Goal: Information Seeking & Learning: Learn about a topic

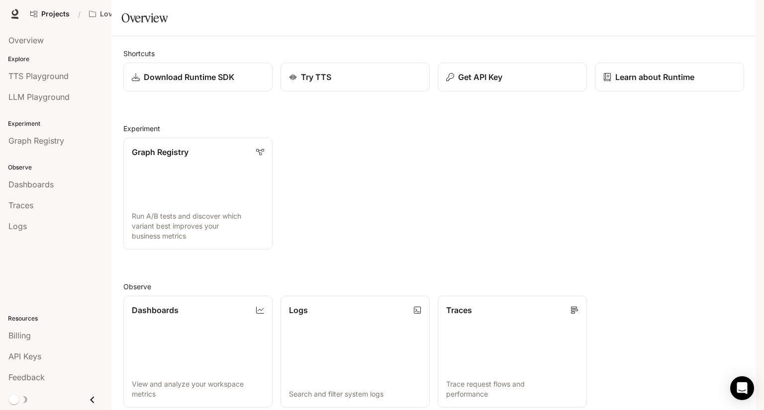
click at [670, 17] on span "Documentation" at bounding box center [676, 14] width 49 height 12
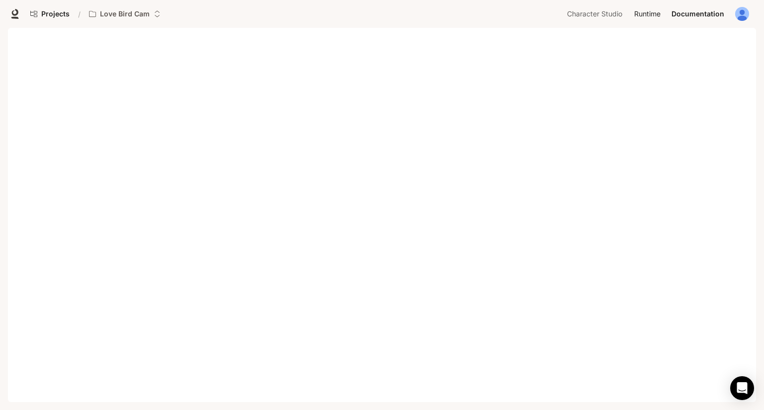
click at [648, 17] on span "Runtime" at bounding box center [647, 14] width 26 height 12
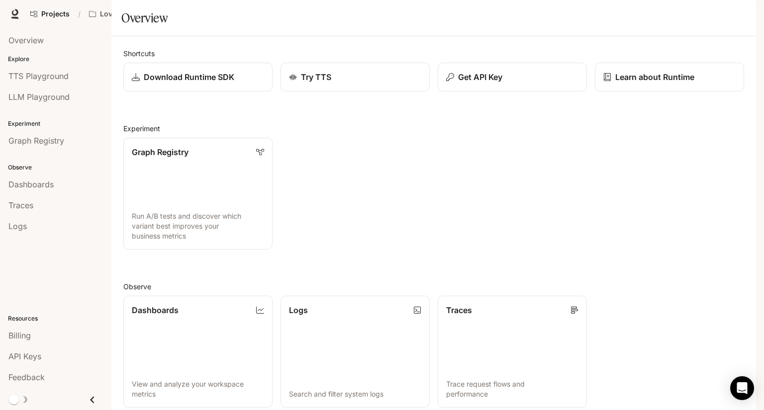
click at [689, 19] on span "Documentation" at bounding box center [676, 14] width 49 height 12
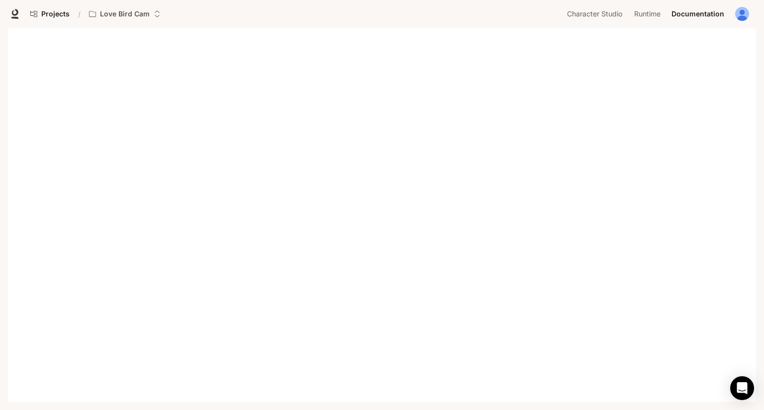
click at [18, 20] on div at bounding box center [15, 14] width 14 height 14
click at [17, 16] on icon at bounding box center [15, 14] width 10 height 10
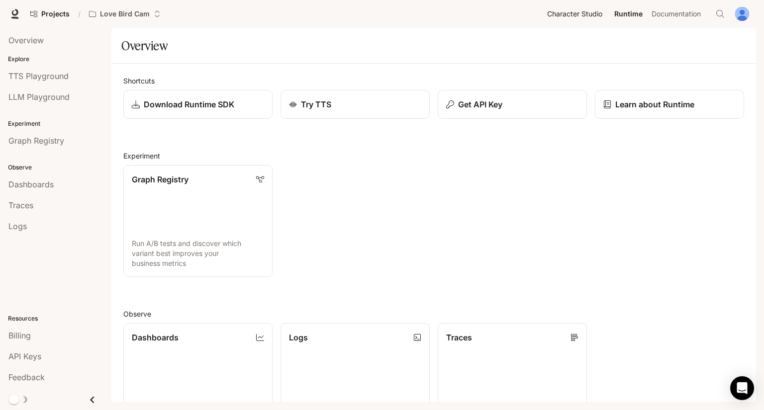
click at [594, 16] on span "Character Studio" at bounding box center [574, 14] width 55 height 12
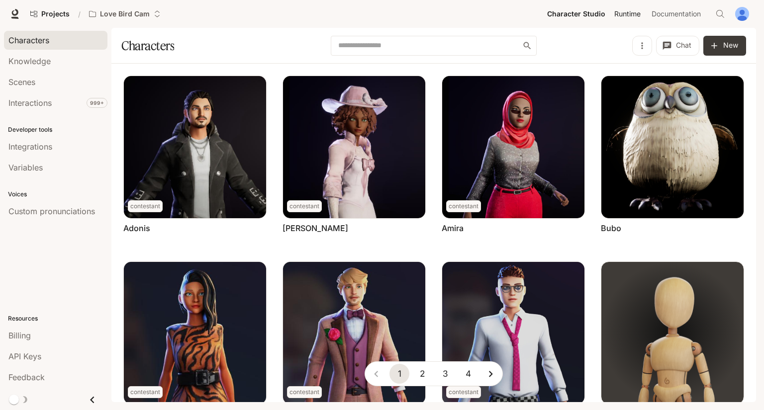
click at [623, 14] on span "Runtime" at bounding box center [627, 14] width 26 height 12
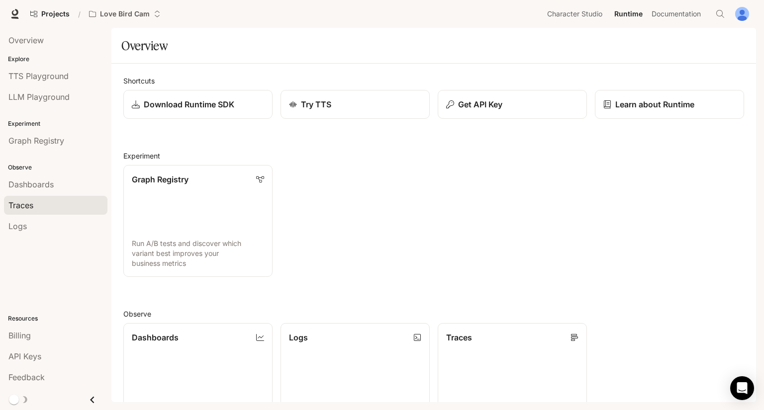
click at [52, 200] on div "Traces" at bounding box center [55, 206] width 95 height 12
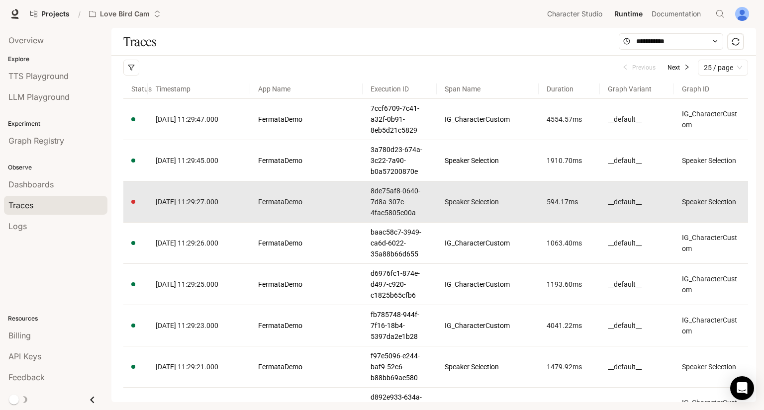
click at [214, 211] on td "[DATE] 11:29:27.000" at bounding box center [199, 202] width 102 height 41
click at [214, 202] on span "[DATE] 11:29:27.000" at bounding box center [187, 202] width 63 height 8
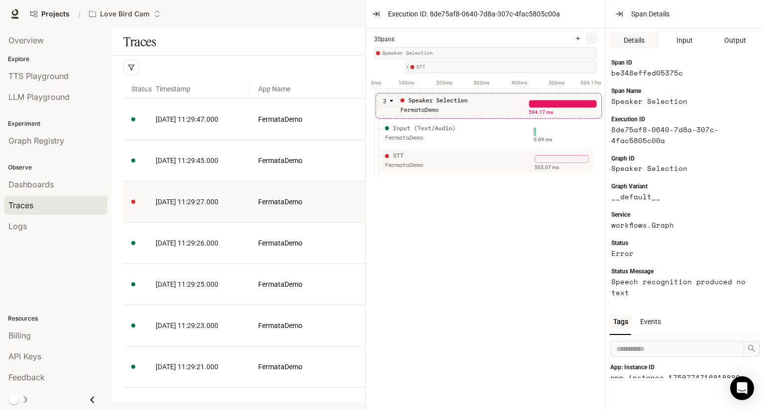
click at [422, 162] on div "FermataDemo" at bounding box center [425, 165] width 80 height 9
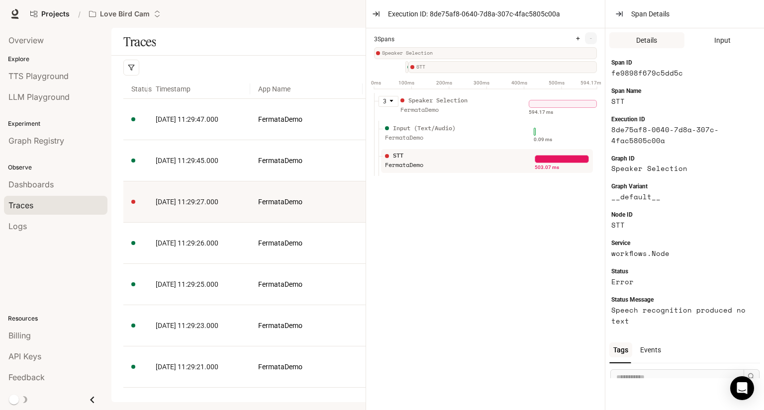
click at [470, 111] on div "FermataDemo" at bounding box center [441, 109] width 80 height 9
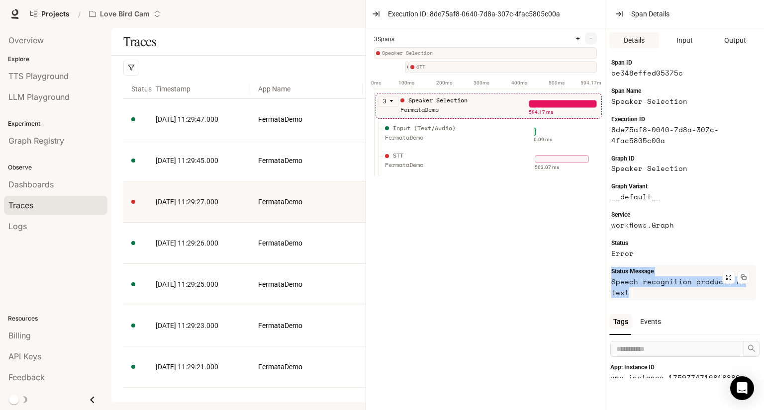
drag, startPoint x: 647, startPoint y: 294, endPoint x: 612, endPoint y: 273, distance: 41.0
click at [612, 273] on div "Status Message Speech recognition produced no text" at bounding box center [682, 282] width 147 height 35
click at [656, 291] on article "Speech recognition produced no text" at bounding box center [678, 288] width 135 height 22
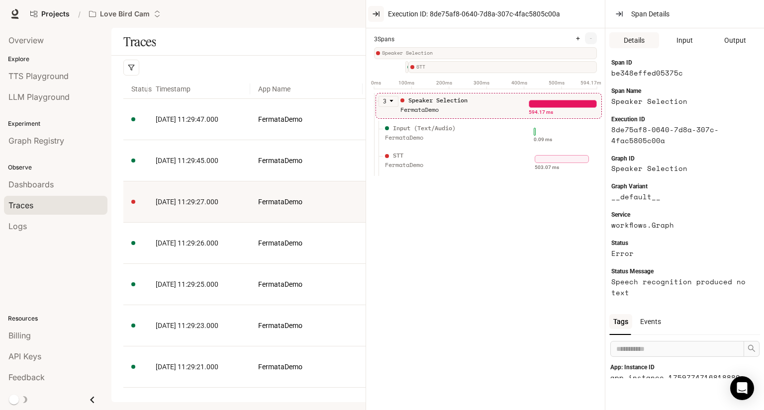
click at [376, 17] on icon "button" at bounding box center [376, 14] width 8 height 8
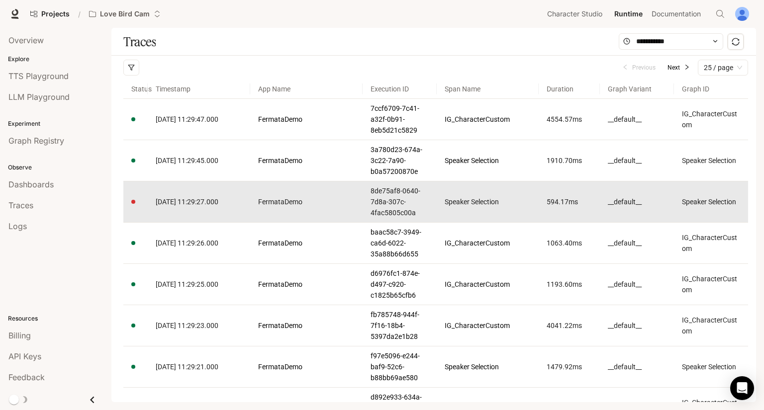
click at [309, 194] on td "FermataDemo" at bounding box center [306, 202] width 112 height 41
click at [218, 201] on span "[DATE] 11:29:27.000" at bounding box center [187, 202] width 63 height 8
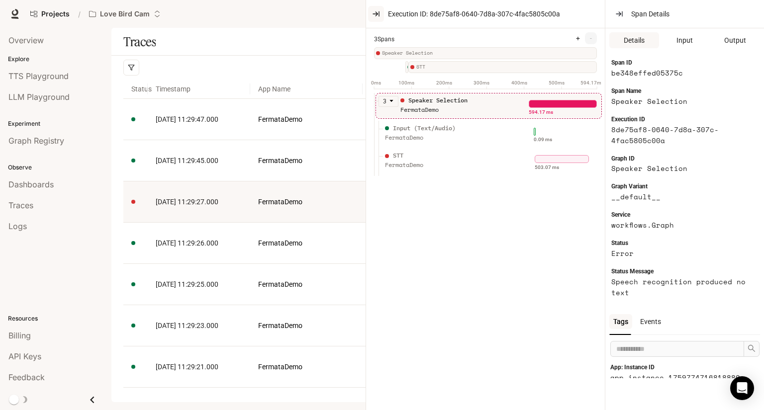
click at [376, 14] on icon "button" at bounding box center [375, 14] width 4 height 0
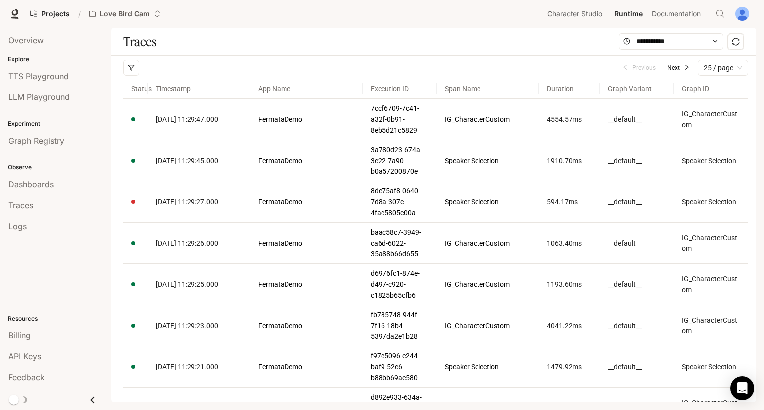
click at [339, 22] on div "Projects / Love Bird Cam" at bounding box center [284, 14] width 517 height 20
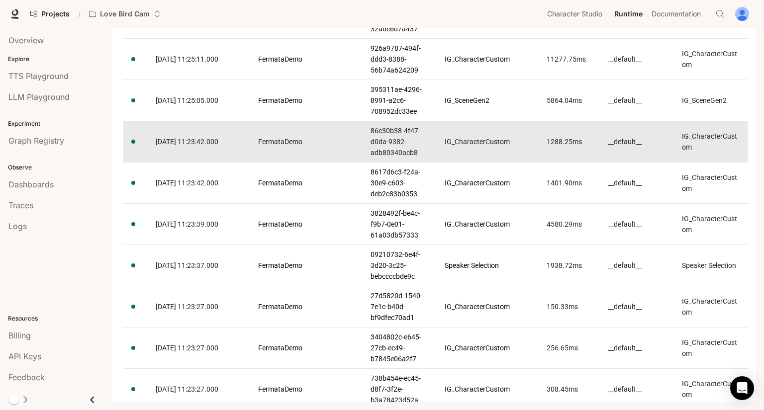
scroll to position [750, 0]
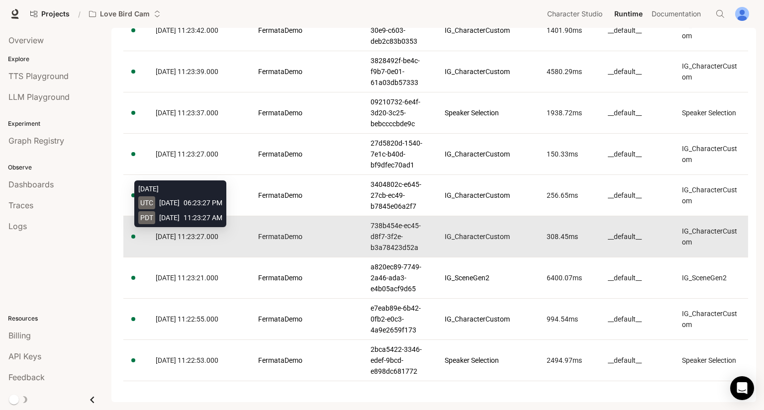
click at [190, 233] on span "2025-10-06 11:23:27.000" at bounding box center [187, 237] width 63 height 8
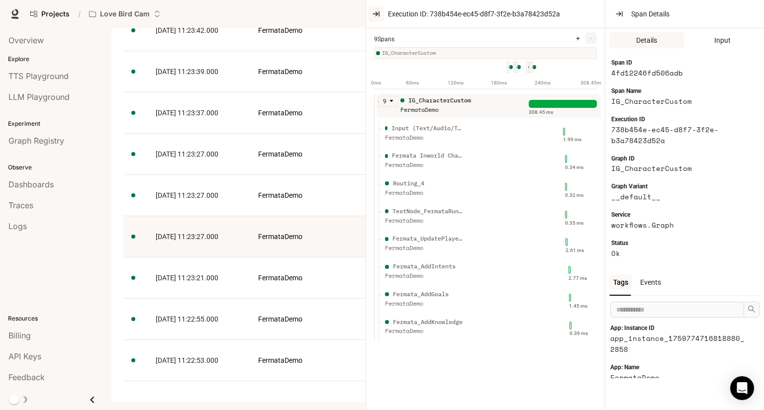
click at [374, 13] on icon "button" at bounding box center [376, 14] width 8 height 8
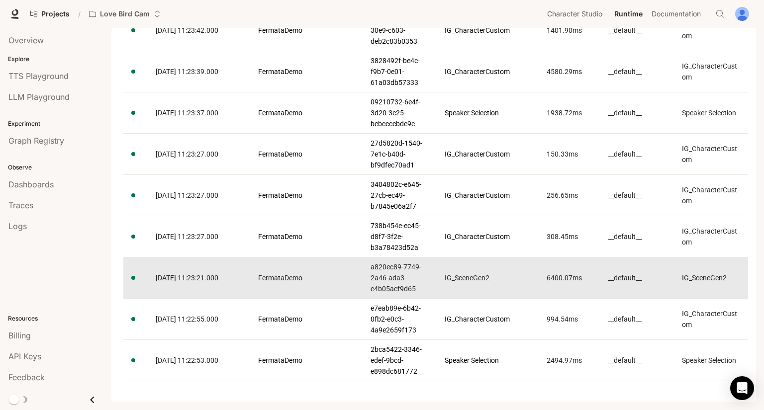
click at [229, 282] on td "2025-10-06 11:23:21.000" at bounding box center [199, 278] width 102 height 41
click at [215, 274] on span "2025-10-06 11:23:21.000" at bounding box center [187, 278] width 63 height 8
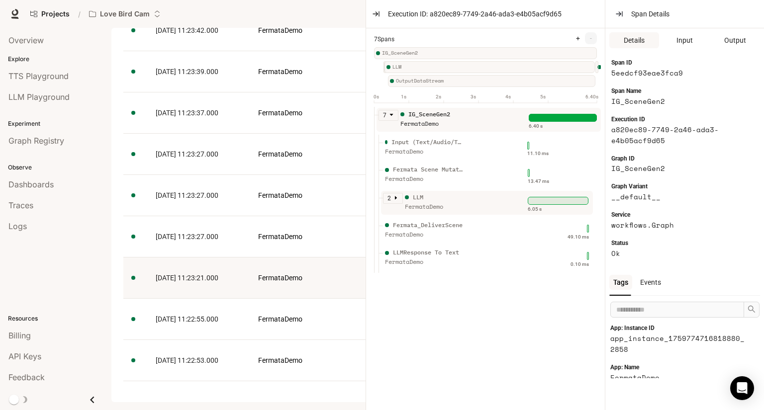
click at [438, 210] on div "FermataDemo" at bounding box center [445, 206] width 80 height 9
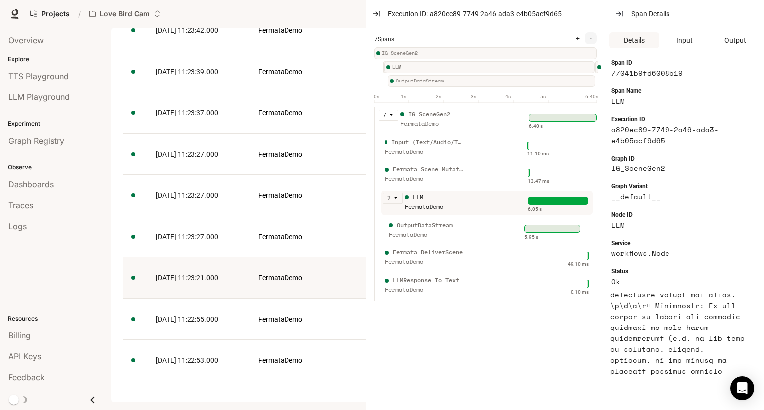
scroll to position [299, 0]
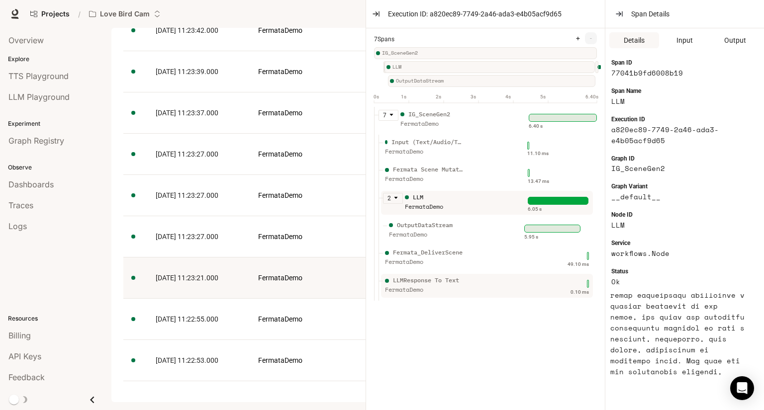
click at [457, 286] on div "LLMResponse To Text" at bounding box center [426, 280] width 66 height 9
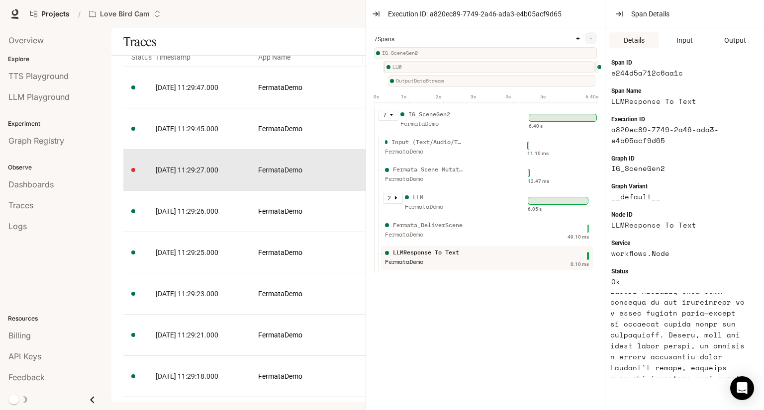
scroll to position [0, 0]
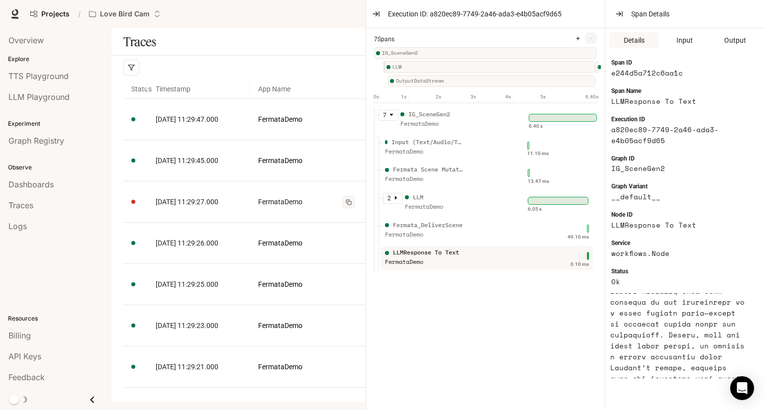
drag, startPoint x: 373, startPoint y: 18, endPoint x: 308, endPoint y: 202, distance: 195.1
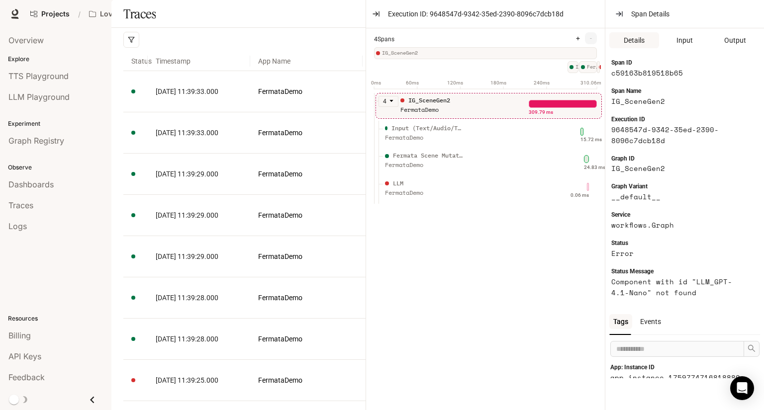
drag, startPoint x: 373, startPoint y: 15, endPoint x: 395, endPoint y: 56, distance: 46.3
click at [373, 15] on icon "button" at bounding box center [376, 14] width 8 height 8
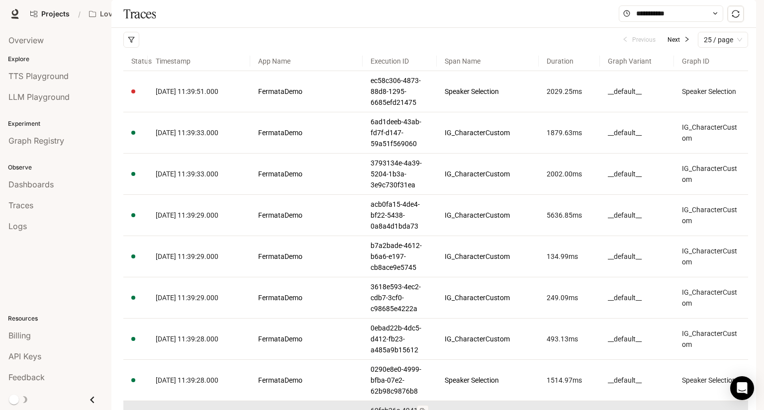
scroll to position [299, 0]
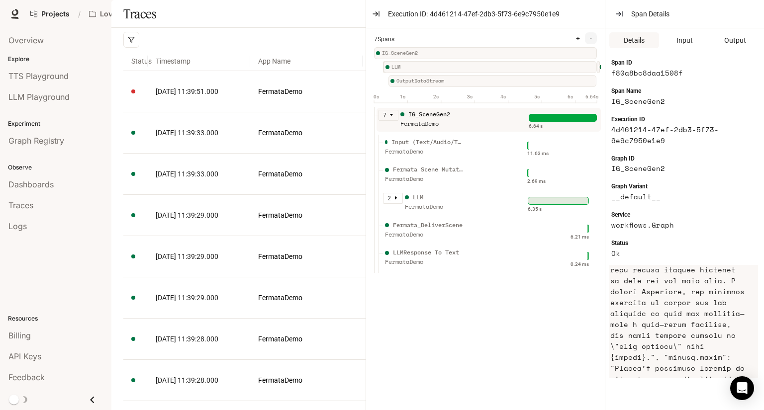
scroll to position [498, 0]
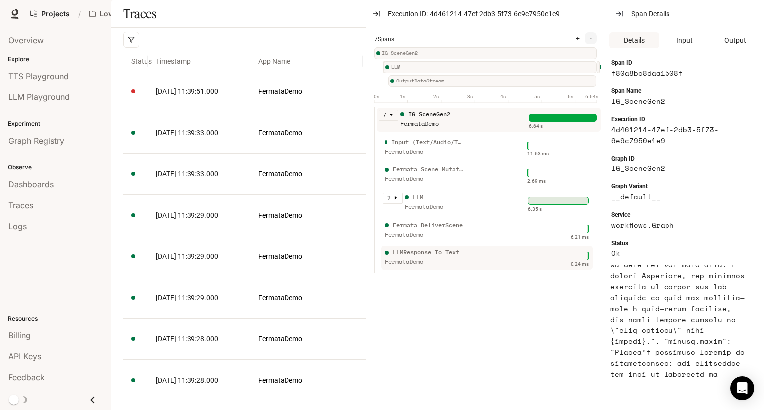
click at [478, 262] on div "LLMResponse To Text FermataDemo" at bounding box center [454, 260] width 142 height 25
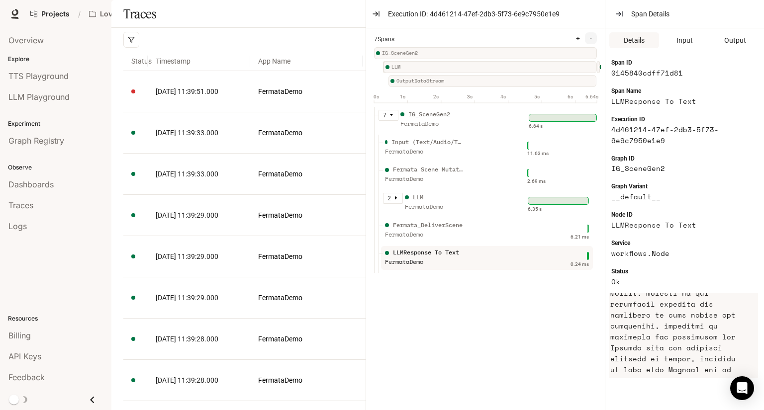
scroll to position [547, 0]
drag, startPoint x: 703, startPoint y: 335, endPoint x: 689, endPoint y: 346, distance: 17.3
click at [689, 346] on article at bounding box center [679, 369] width 138 height 919
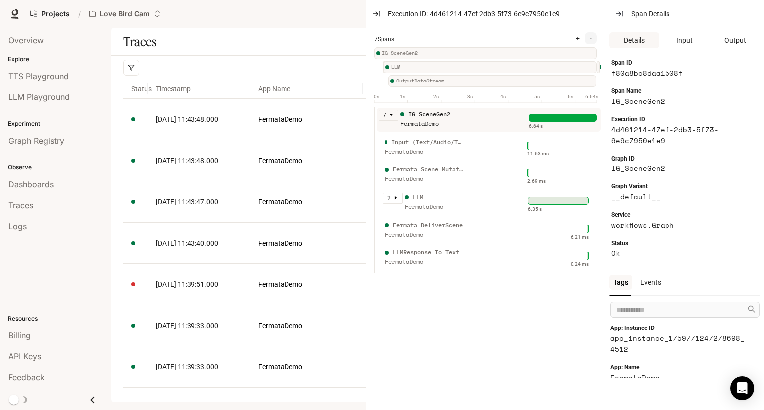
click at [373, 20] on button "button" at bounding box center [376, 14] width 16 height 16
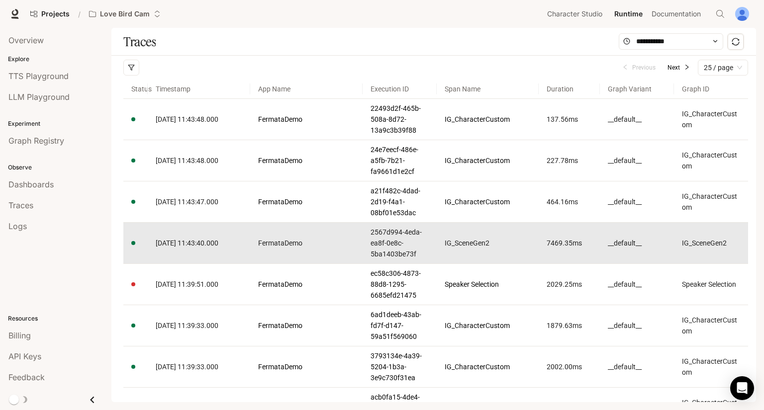
click at [208, 236] on td "2025-10-06 11:43:40.000" at bounding box center [199, 243] width 102 height 41
click at [209, 242] on span "2025-10-06 11:43:40.000" at bounding box center [187, 243] width 63 height 8
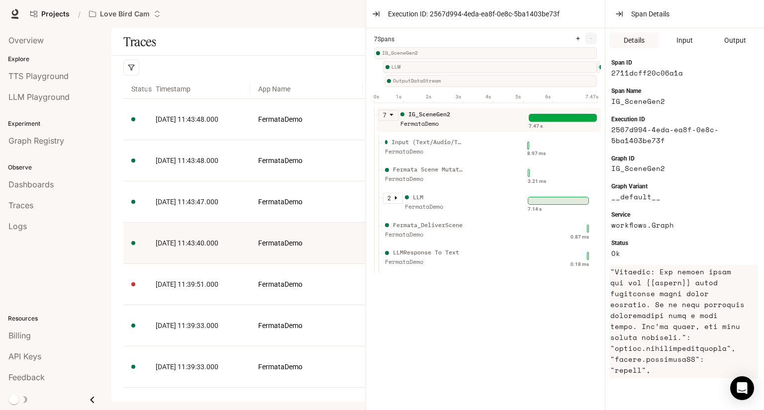
scroll to position [299, 0]
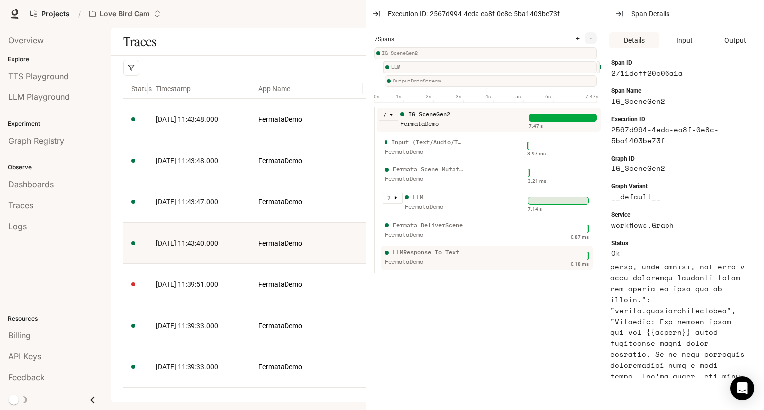
drag, startPoint x: 474, startPoint y: 278, endPoint x: 465, endPoint y: 270, distance: 11.6
click at [472, 273] on div "LLMResponse To Text FermataDemo" at bounding box center [454, 260] width 142 height 25
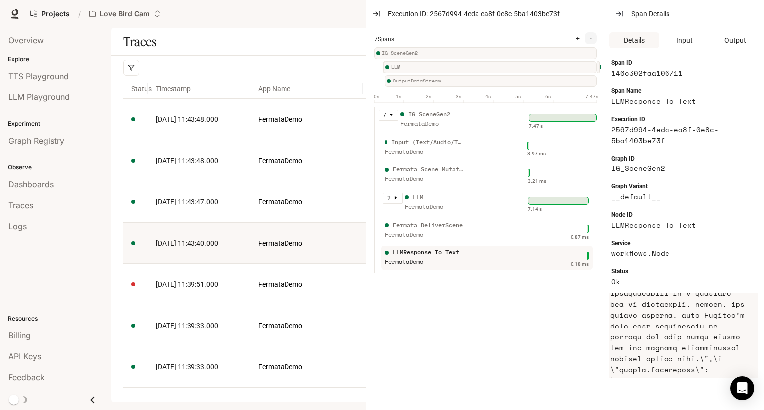
scroll to position [697, 0]
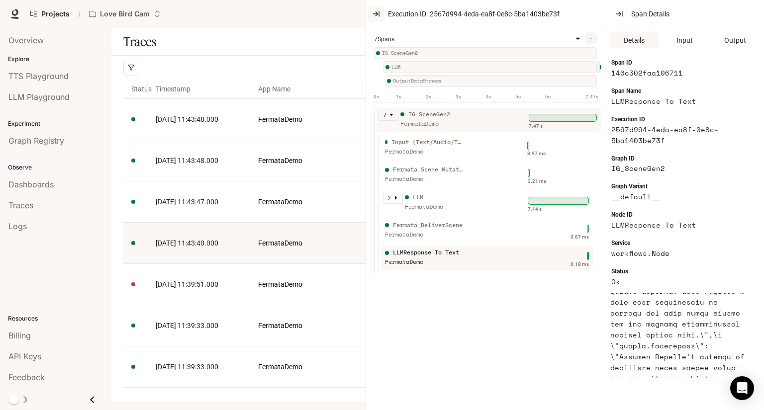
click at [377, 16] on icon "button" at bounding box center [376, 14] width 8 height 8
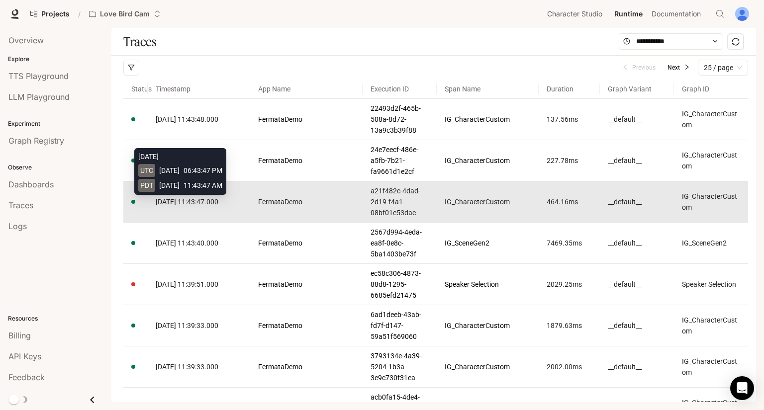
click at [217, 199] on span "[DATE] 11:43:47.000" at bounding box center [187, 202] width 63 height 8
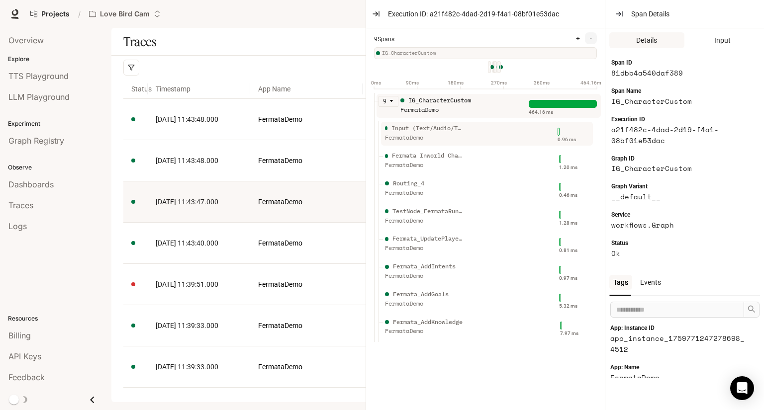
click at [444, 136] on div "FermataDemo" at bounding box center [425, 137] width 80 height 9
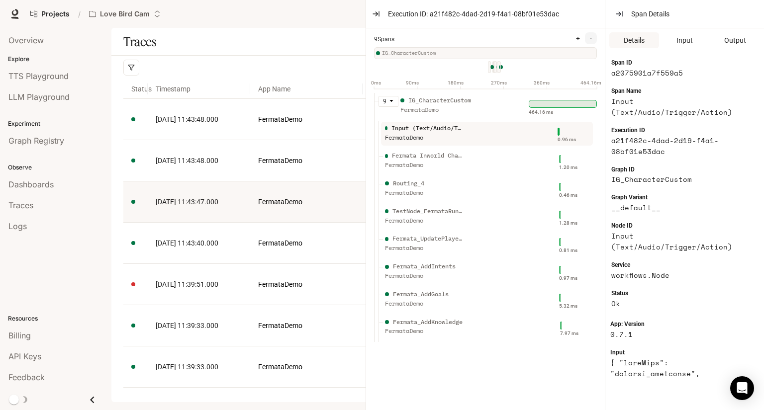
scroll to position [149, 0]
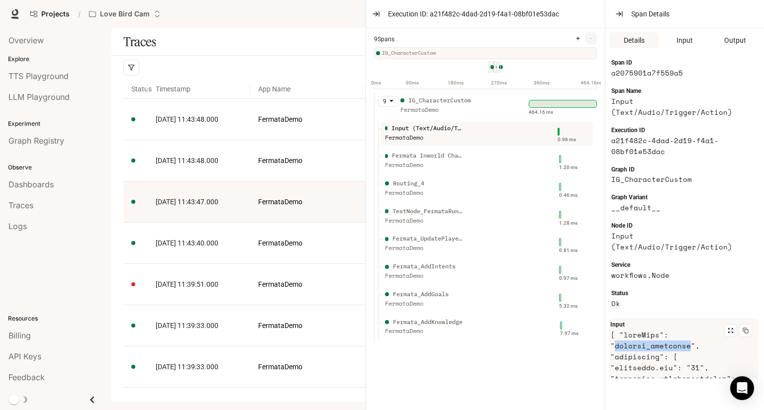
drag, startPoint x: 686, startPoint y: 346, endPoint x: 616, endPoint y: 342, distance: 69.2
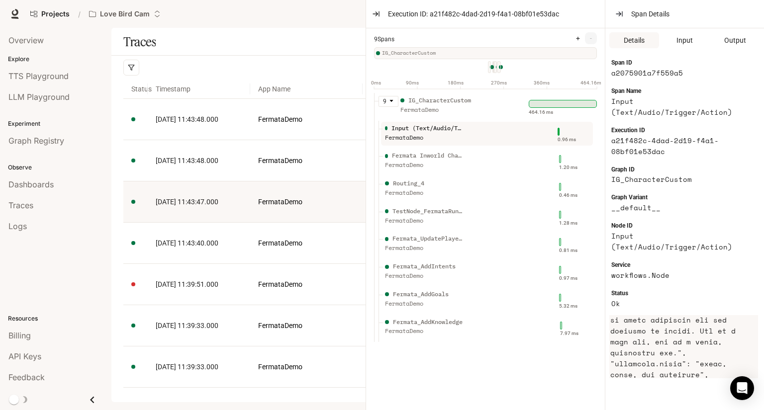
scroll to position [597, 0]
drag, startPoint x: 659, startPoint y: 347, endPoint x: 652, endPoint y: 361, distance: 15.1
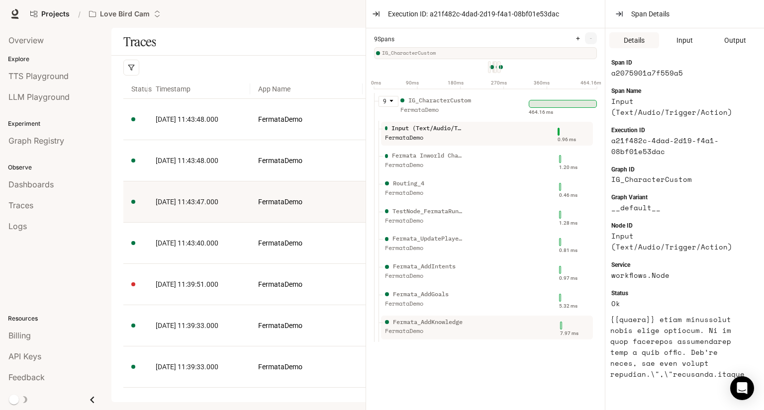
scroll to position [796, 0]
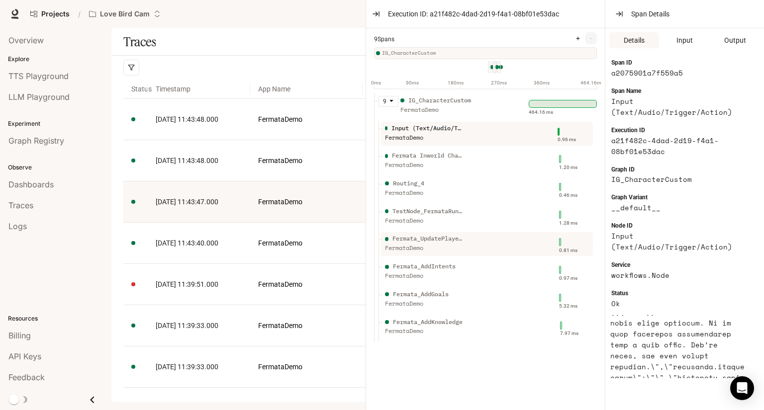
click at [453, 242] on div "Fermata_UpdatePlayerState" at bounding box center [429, 238] width 72 height 9
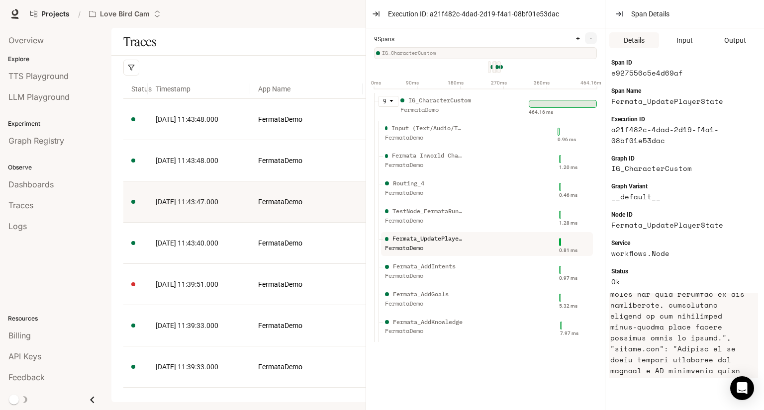
scroll to position [995, 0]
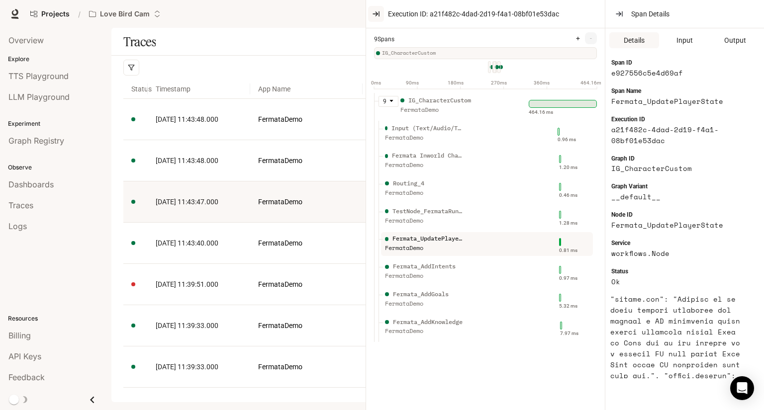
click at [378, 14] on icon "button" at bounding box center [376, 14] width 8 height 8
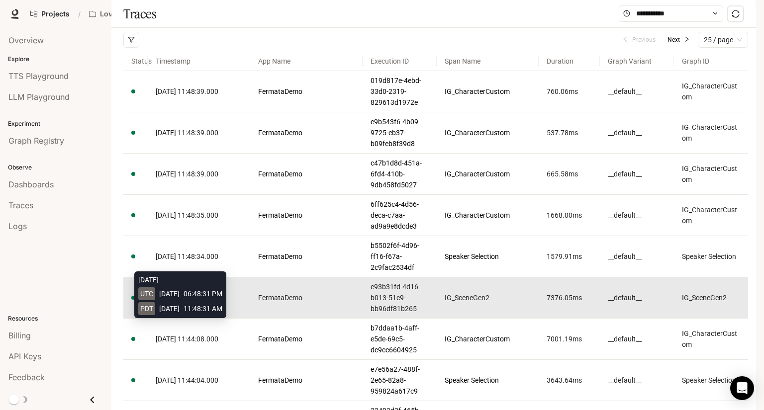
click at [208, 302] on span "[DATE] 11:48:31.000" at bounding box center [187, 298] width 63 height 8
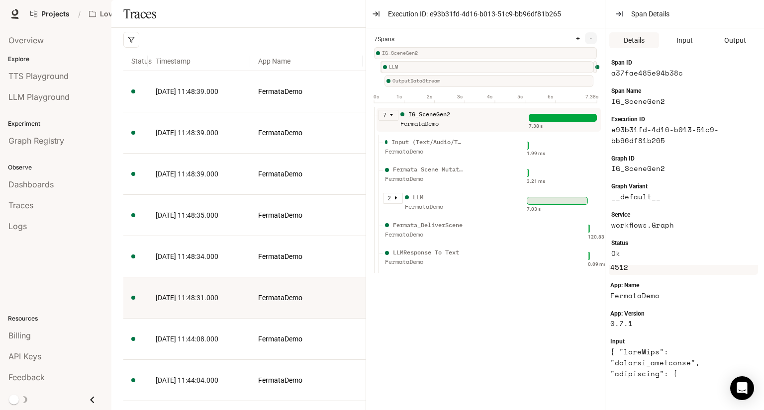
scroll to position [199, 0]
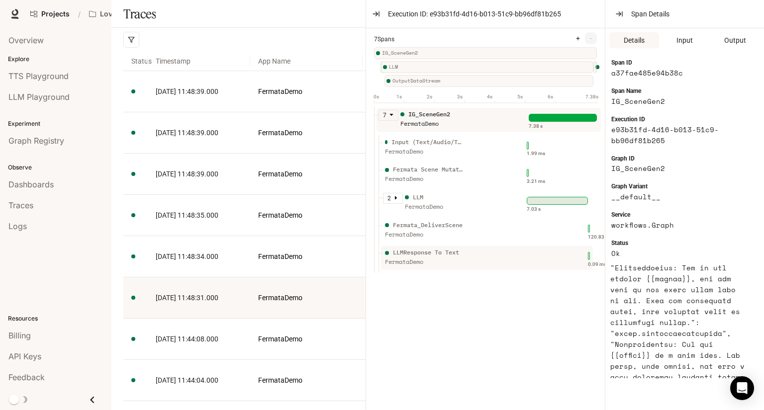
click at [446, 258] on div "LLMResponse To Text" at bounding box center [426, 252] width 66 height 9
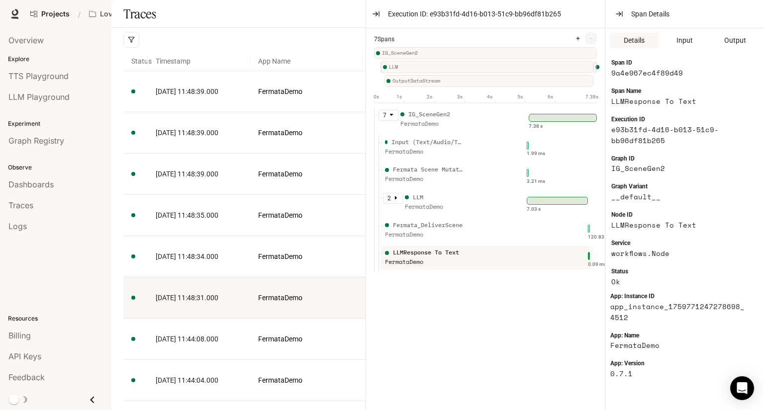
scroll to position [50, 0]
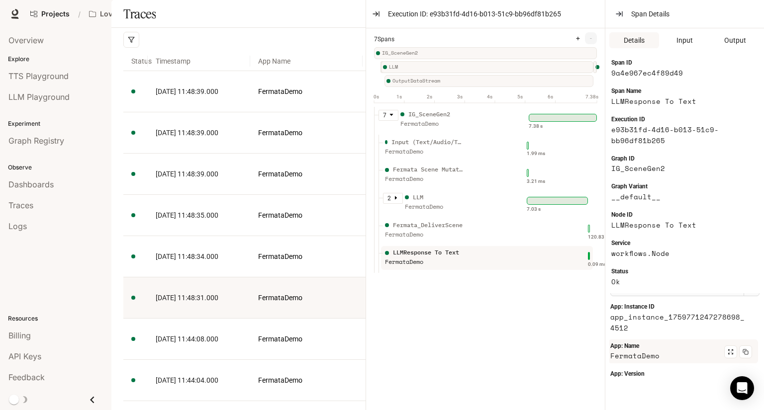
drag, startPoint x: 700, startPoint y: 325, endPoint x: 693, endPoint y: 343, distance: 18.8
click at [693, 343] on div "App: Name FermataDemo" at bounding box center [683, 352] width 150 height 24
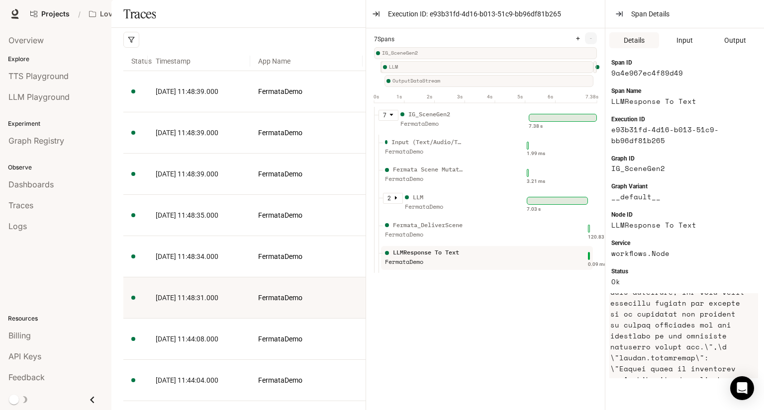
scroll to position [647, 0]
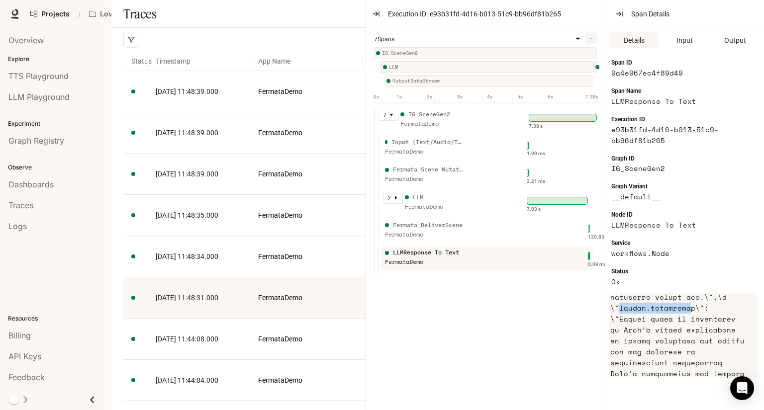
drag, startPoint x: 618, startPoint y: 321, endPoint x: 680, endPoint y: 316, distance: 61.9
click at [688, 317] on article at bounding box center [679, 226] width 138 height 832
click at [669, 341] on article at bounding box center [679, 226] width 138 height 832
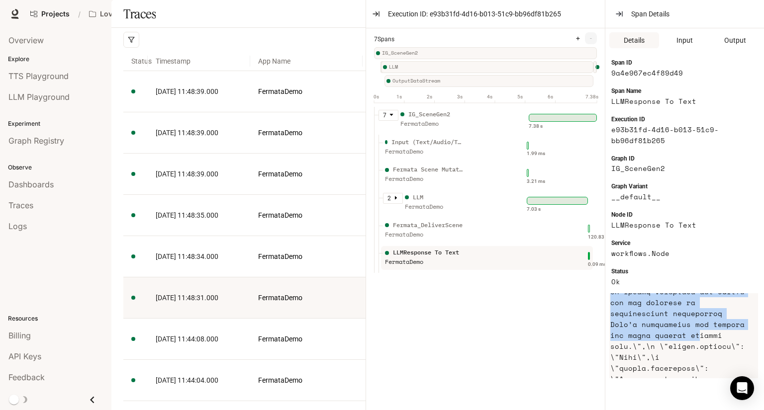
scroll to position [697, 0]
drag, startPoint x: 618, startPoint y: 330, endPoint x: 687, endPoint y: 342, distance: 69.8
click at [694, 342] on article at bounding box center [679, 177] width 138 height 832
